Goal: Navigation & Orientation: Find specific page/section

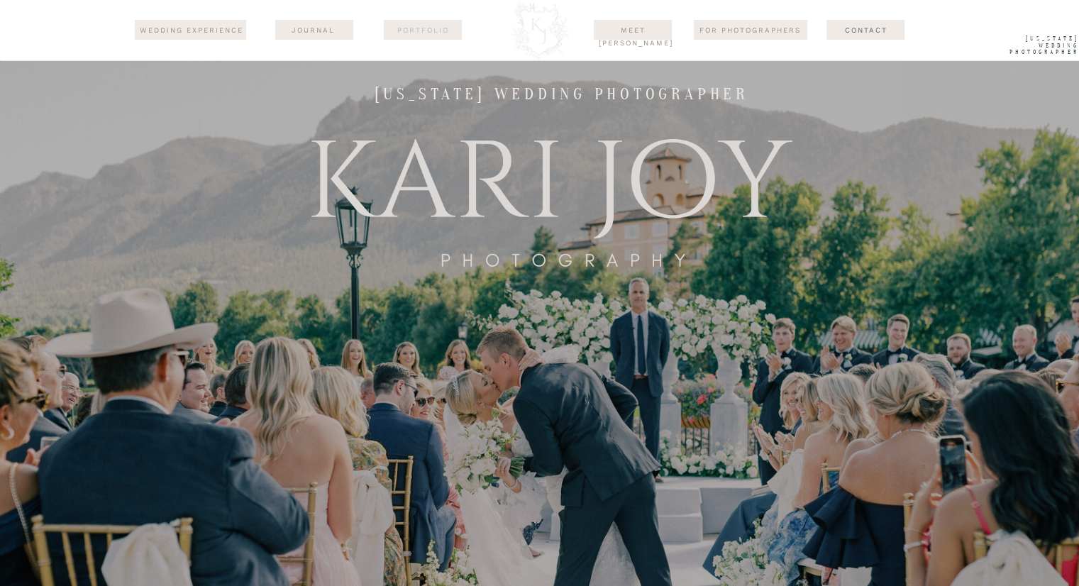
click at [416, 33] on nav "Portfolio" at bounding box center [423, 29] width 69 height 11
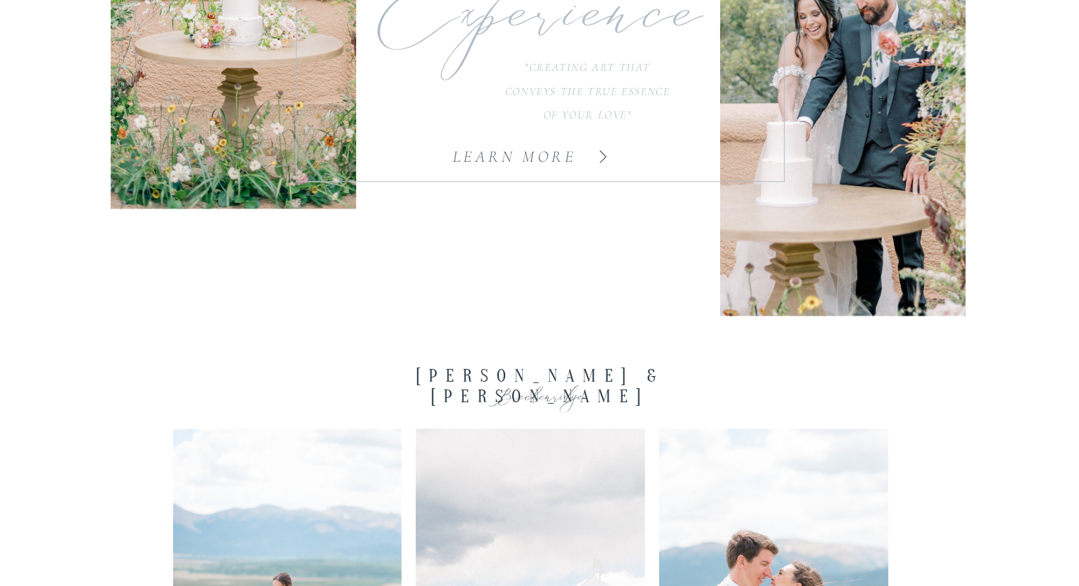
scroll to position [1916, 0]
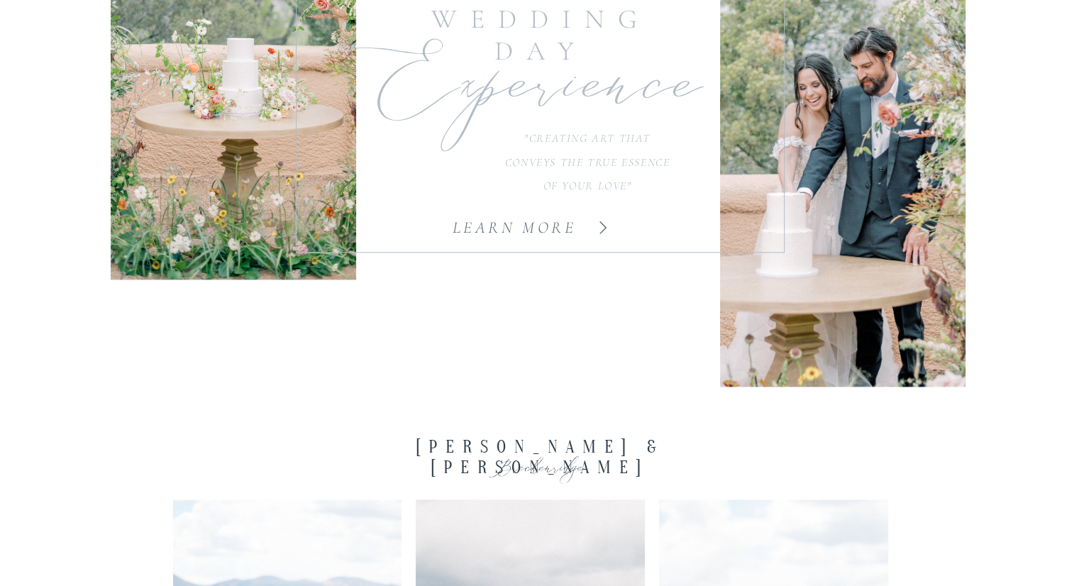
click at [537, 229] on div "learn more" at bounding box center [515, 234] width 246 height 30
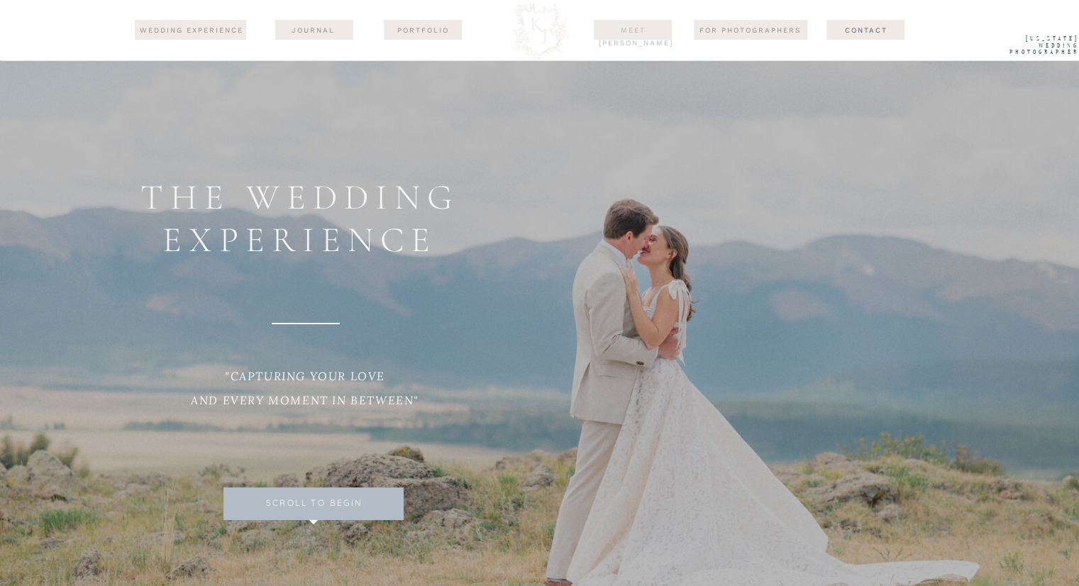
click at [644, 32] on nav "Meet [PERSON_NAME]" at bounding box center [633, 29] width 69 height 11
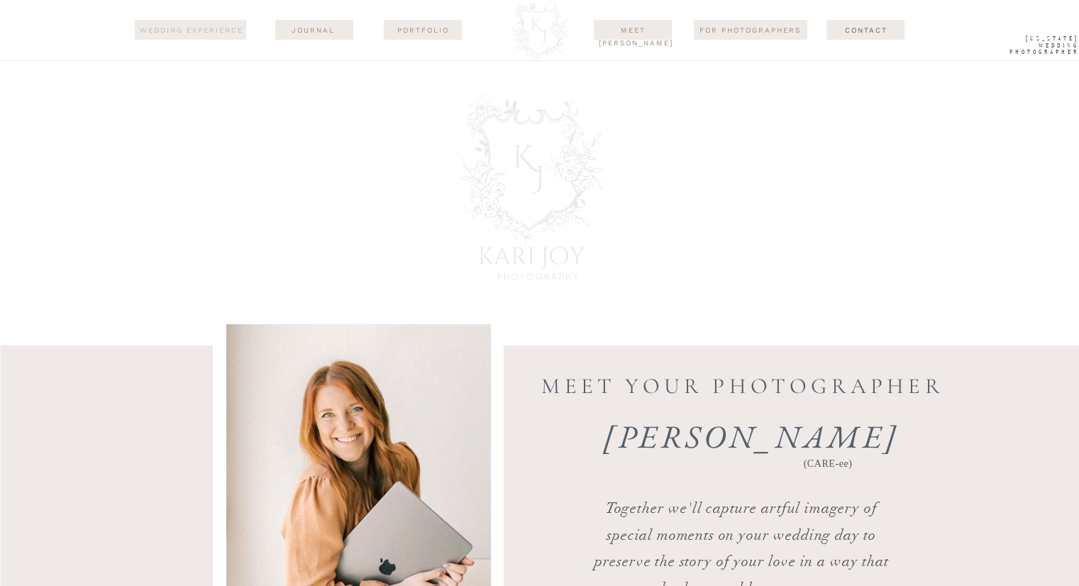
click at [212, 31] on nav "wedding experience" at bounding box center [191, 30] width 107 height 13
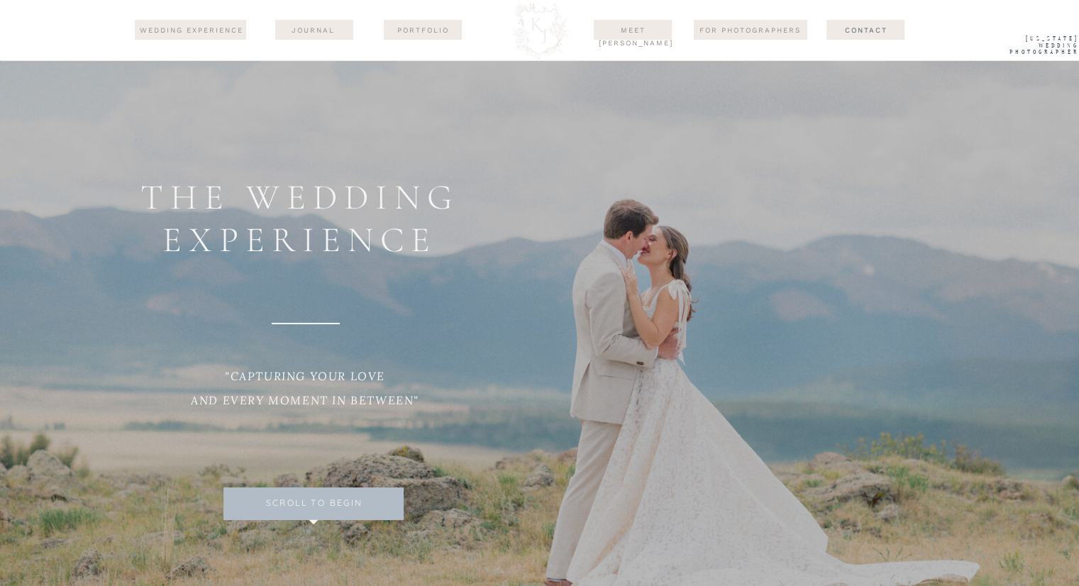
click at [334, 38] on div at bounding box center [314, 30] width 78 height 20
